Goal: Check status

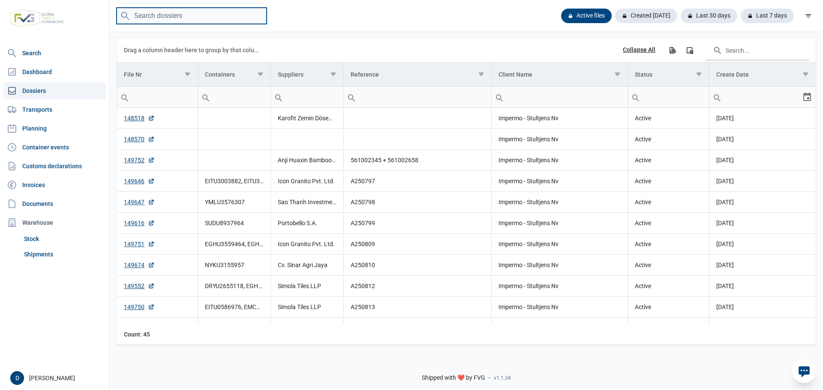
click at [202, 18] on input "search" at bounding box center [192, 16] width 150 height 17
type input "TLLU4508974"
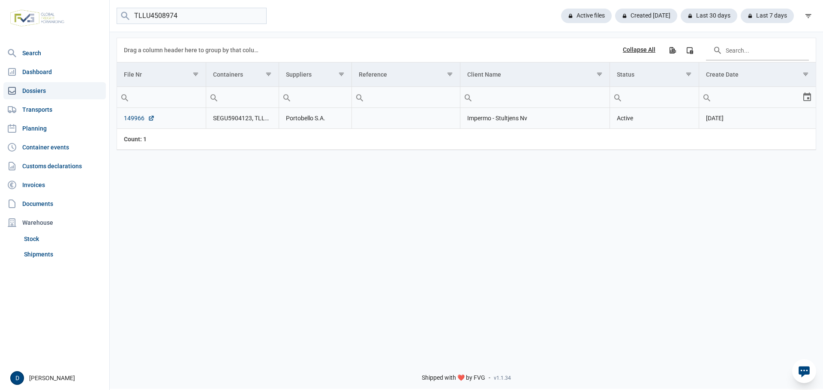
click at [137, 118] on link "149966" at bounding box center [139, 118] width 31 height 9
